Goal: Find specific page/section: Find specific page/section

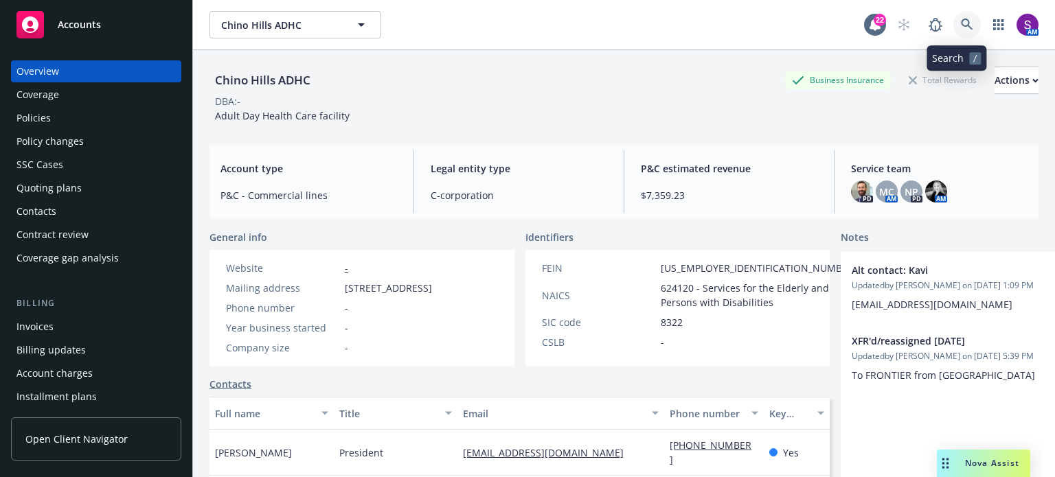
click at [961, 24] on icon at bounding box center [967, 25] width 12 height 12
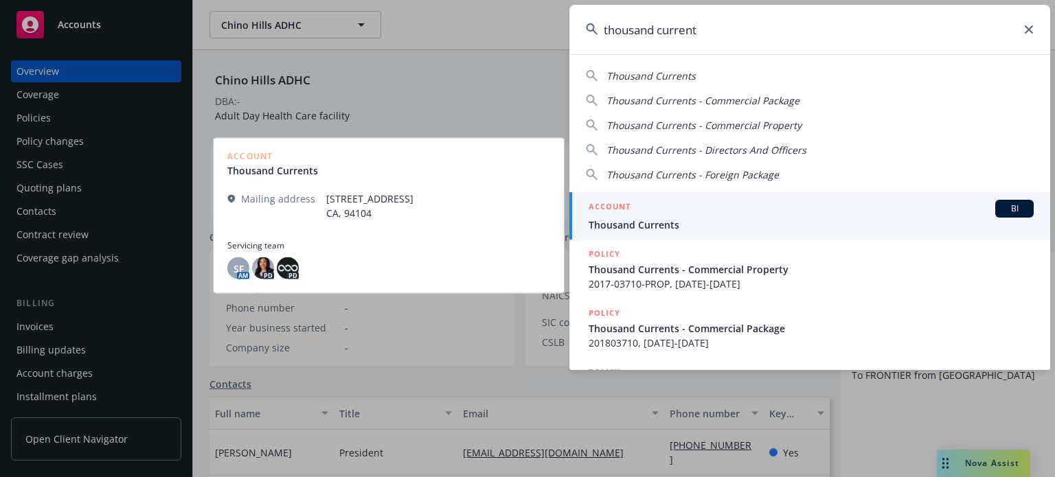
type input "thousand current"
click at [646, 225] on span "Thousand Currents" at bounding box center [811, 225] width 445 height 14
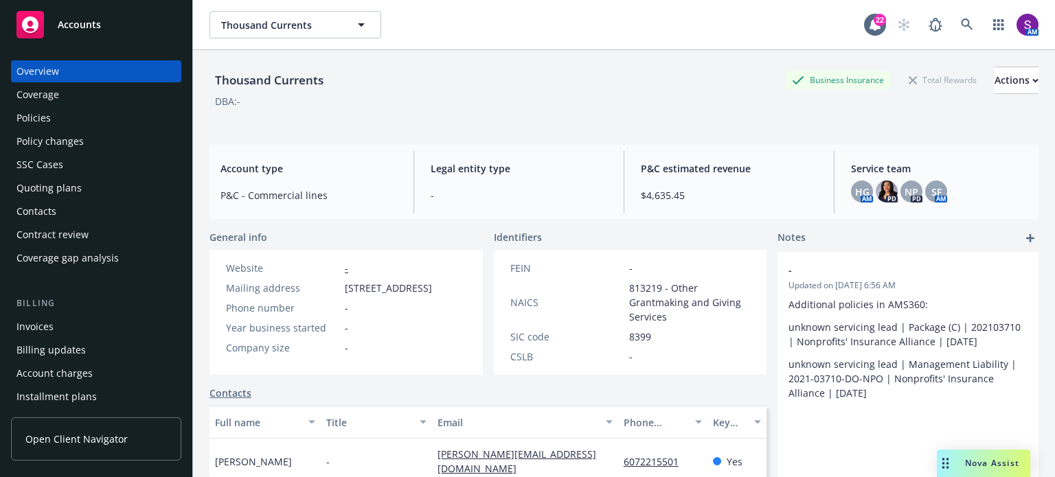
click at [75, 123] on div "Policies" at bounding box center [95, 118] width 159 height 22
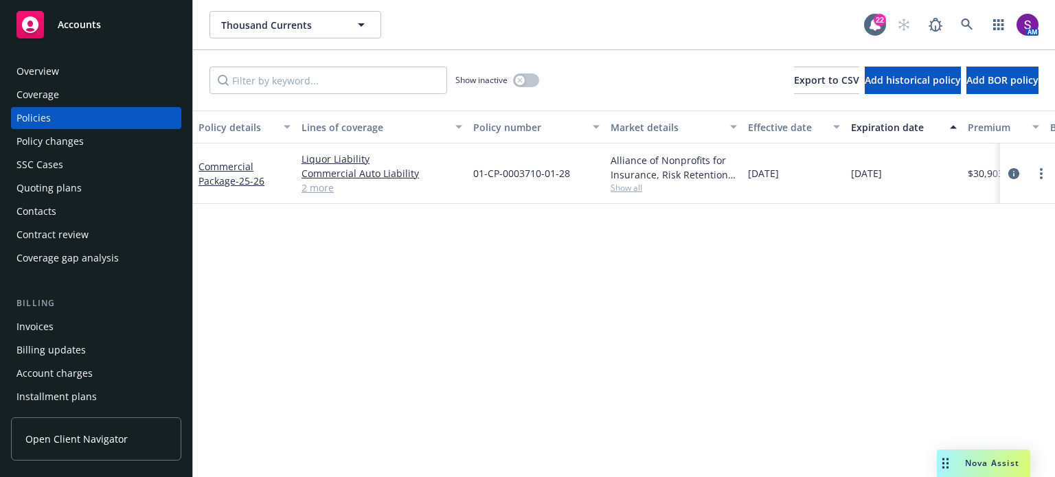
click at [319, 185] on link "2 more" at bounding box center [382, 188] width 161 height 14
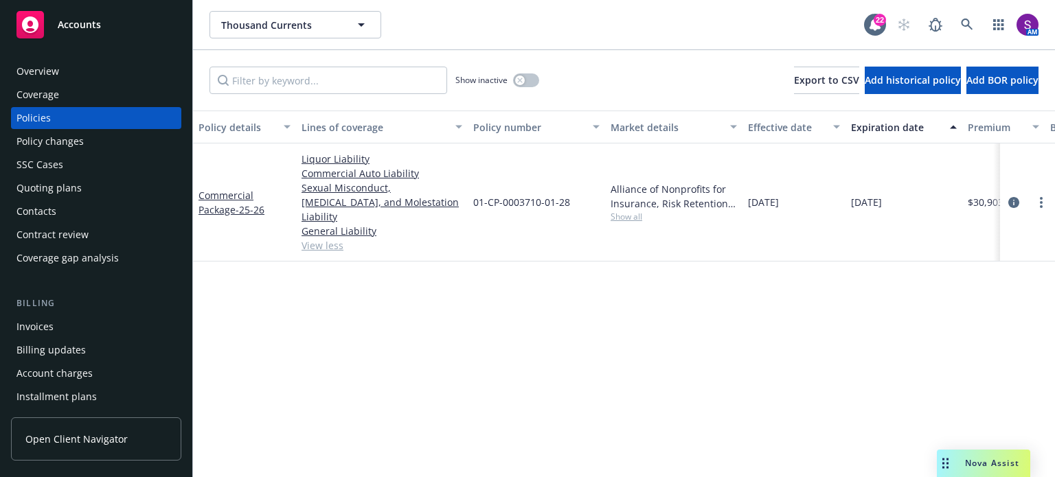
click at [626, 211] on span "Show all" at bounding box center [674, 217] width 126 height 12
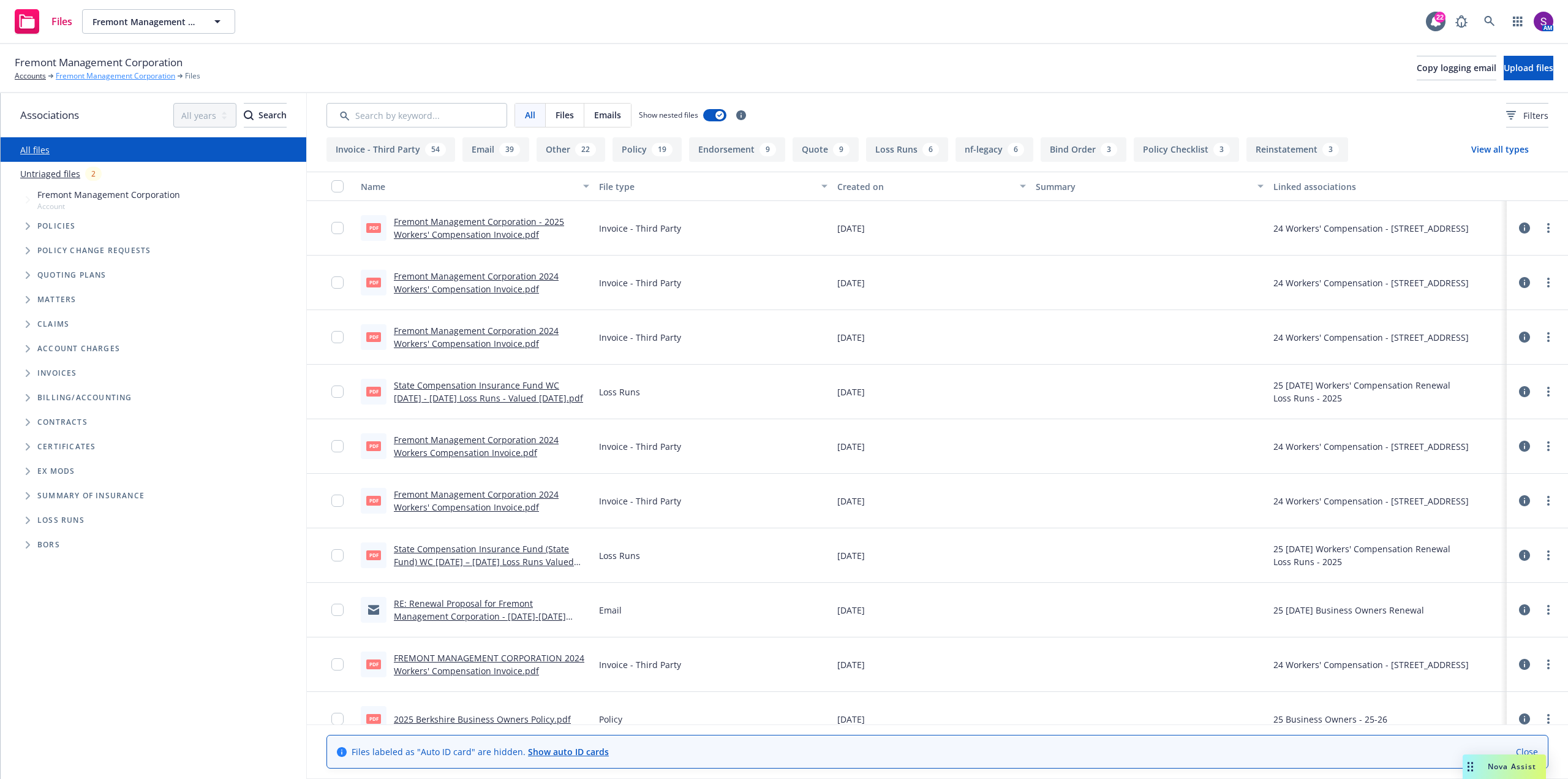
click at [113, 79] on link "Fremont Management Corporation" at bounding box center [116, 76] width 120 height 11
